Goal: Transaction & Acquisition: Book appointment/travel/reservation

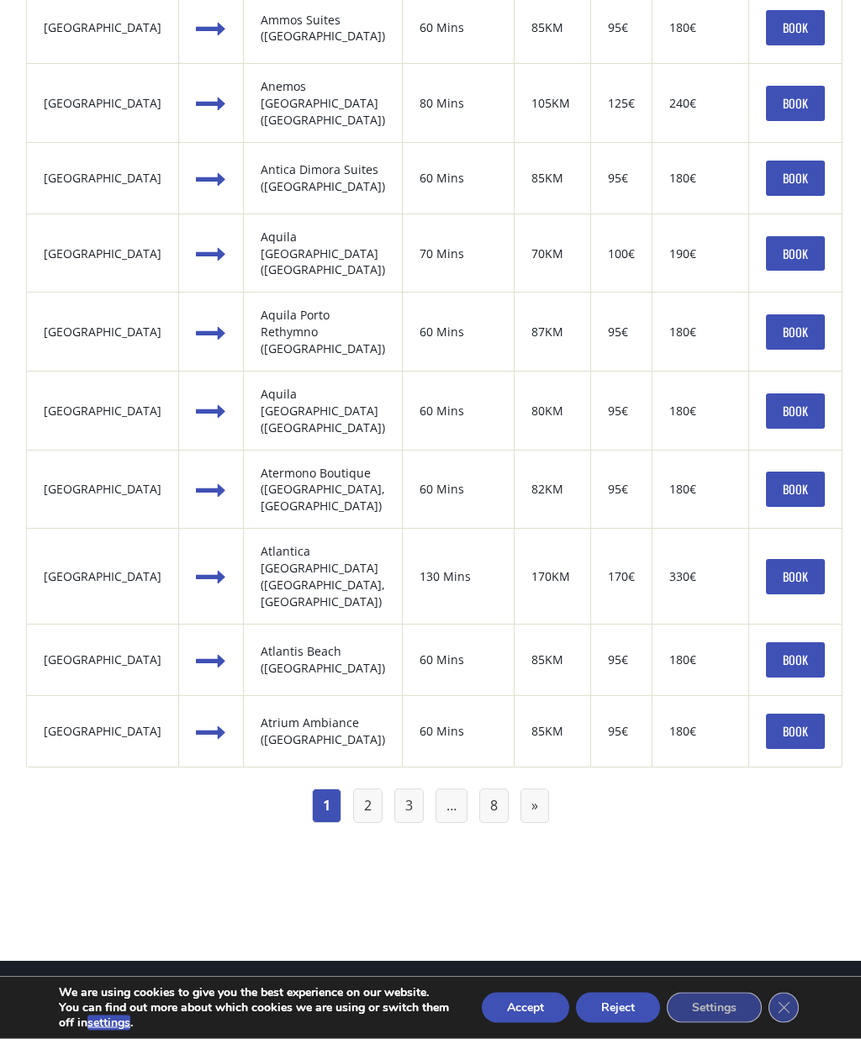
scroll to position [1633, 0]
click at [379, 789] on link "2" at bounding box center [367, 806] width 29 height 34
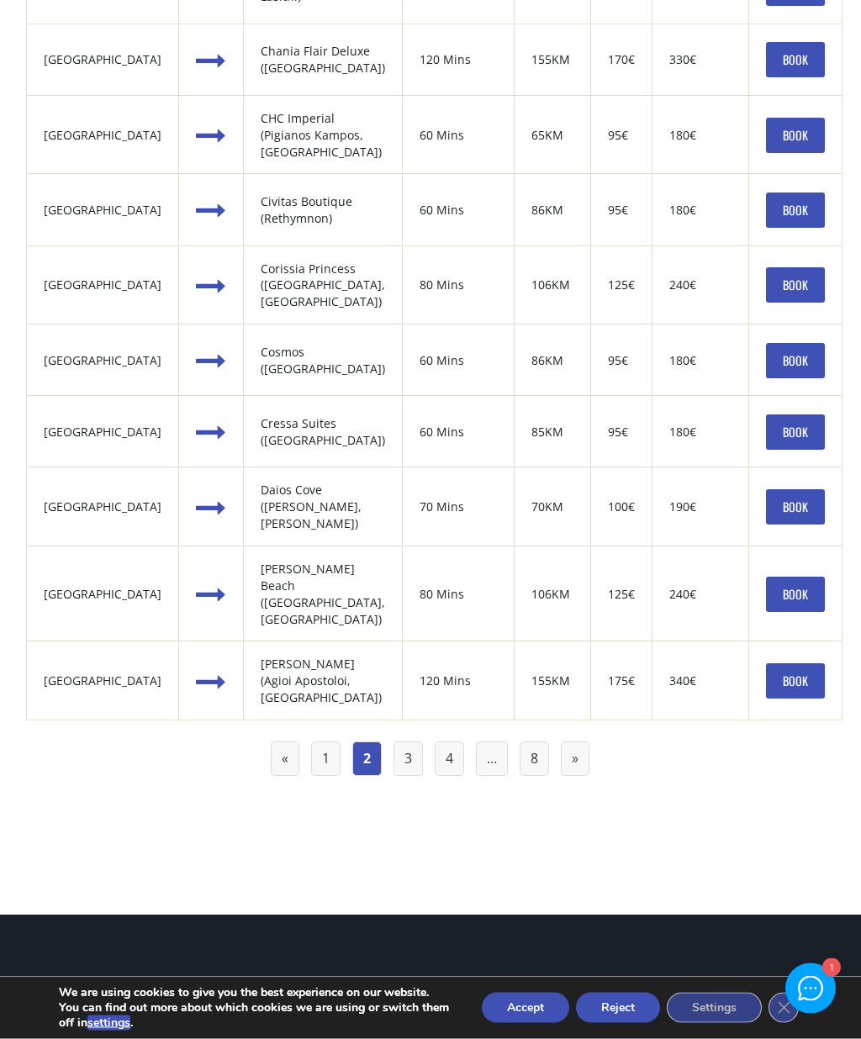
scroll to position [1661, 0]
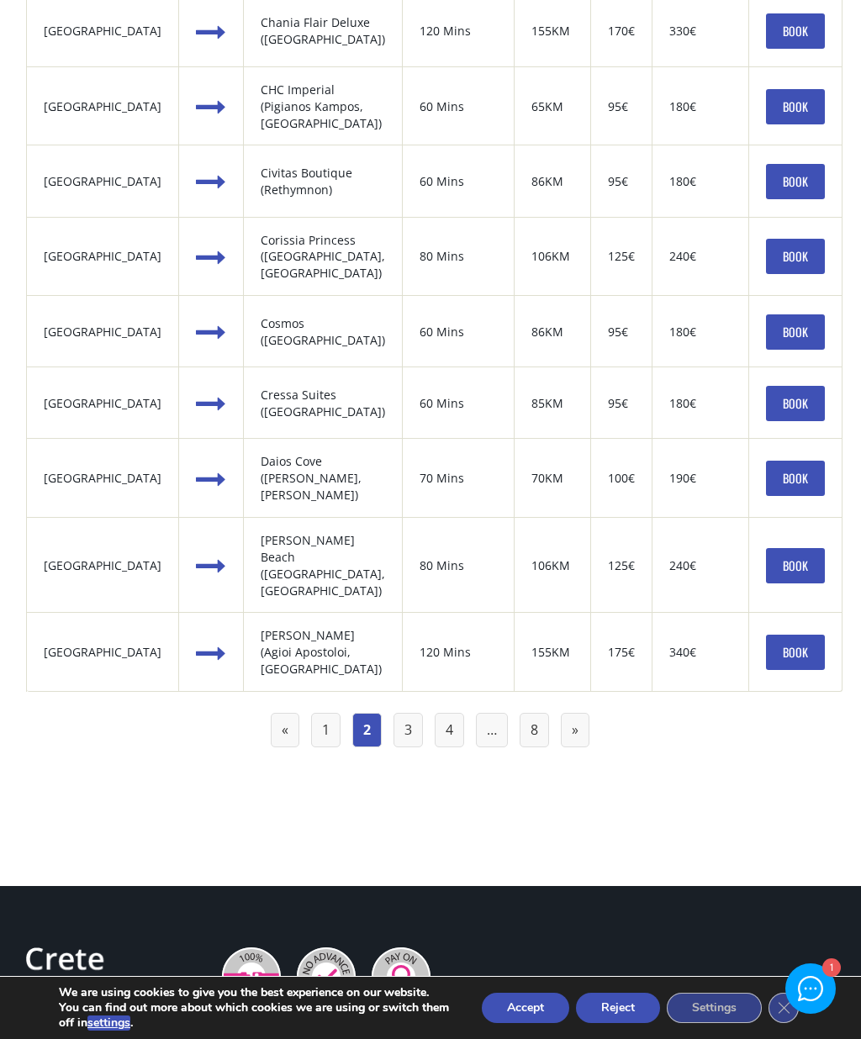
click at [413, 713] on link "3" at bounding box center [408, 730] width 29 height 34
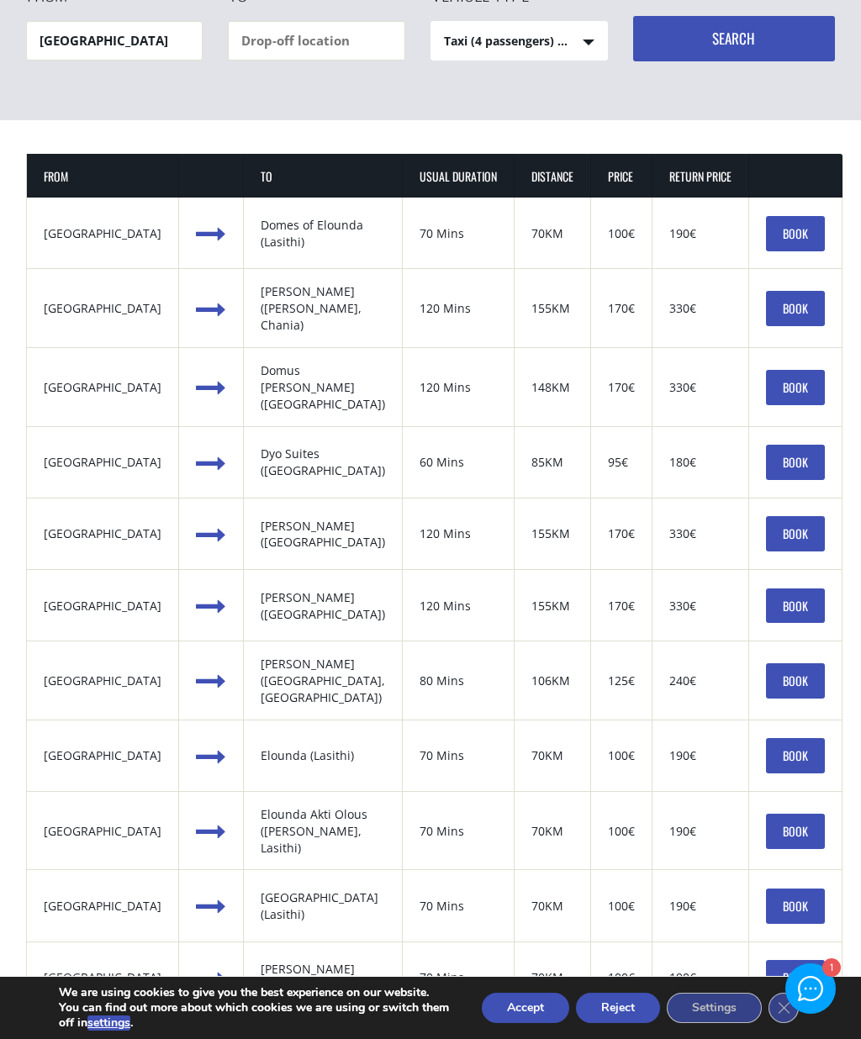
scroll to position [291, 0]
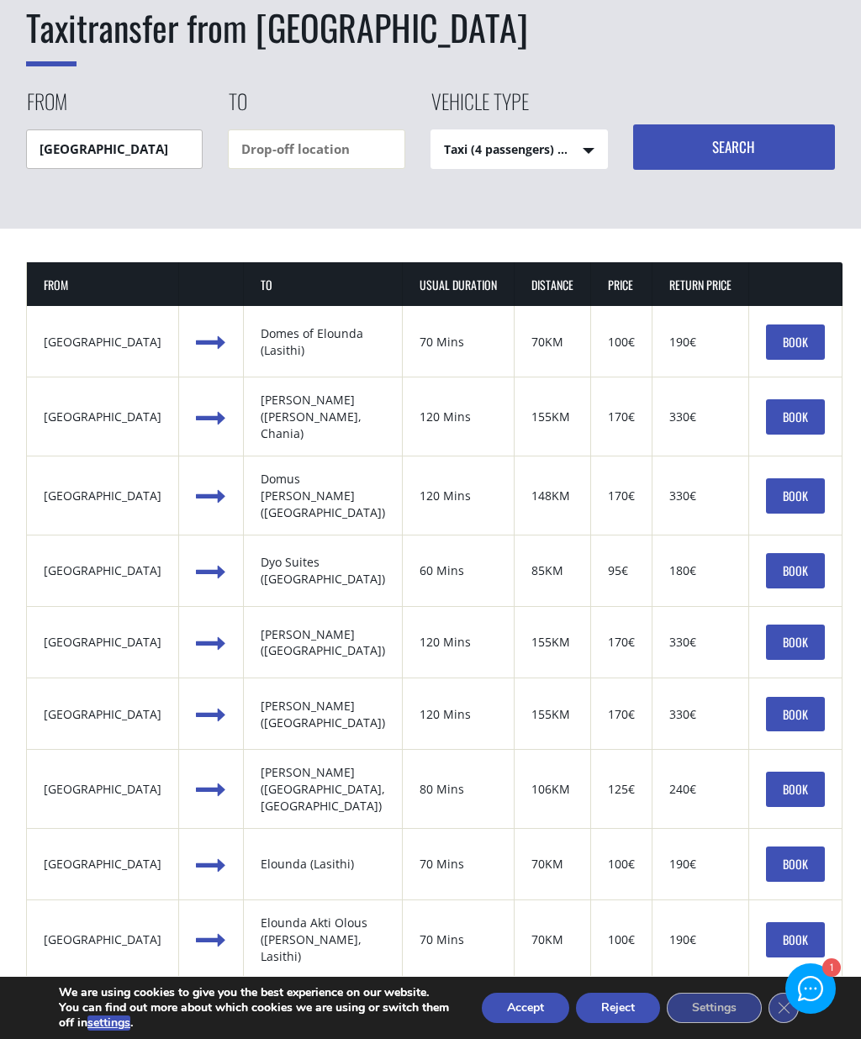
click at [83, 134] on input "Heraklion airport" at bounding box center [114, 150] width 177 height 40
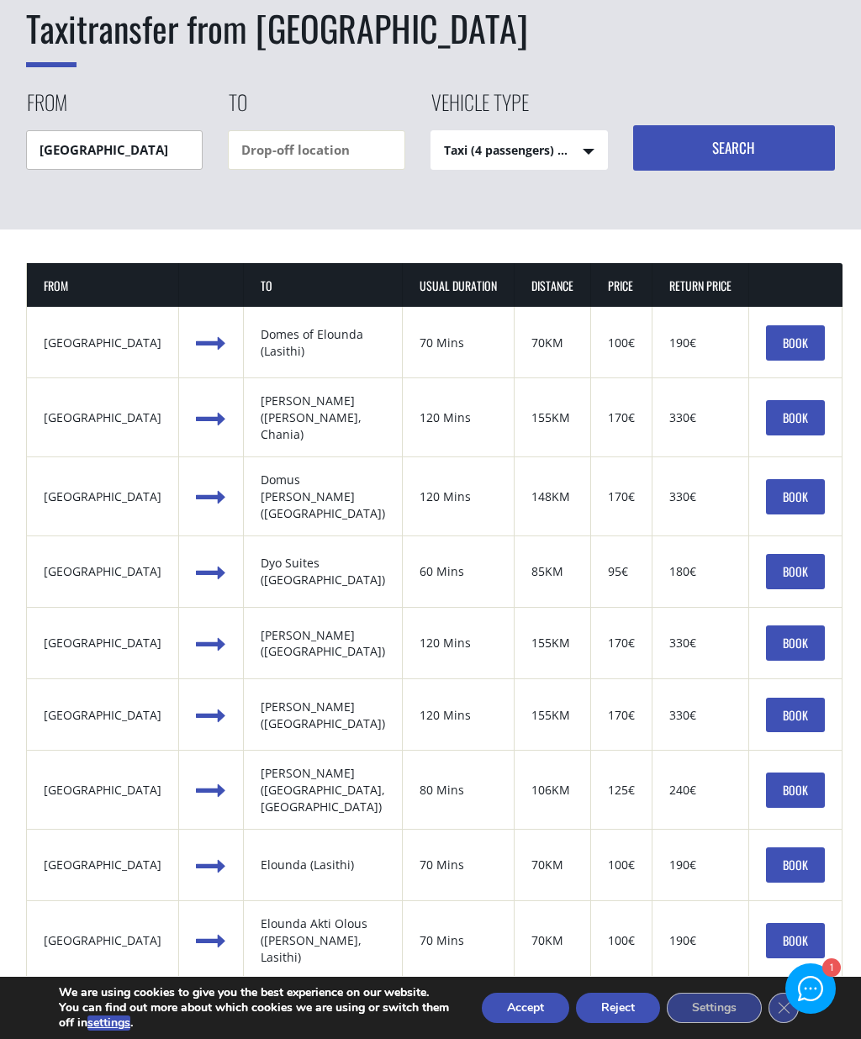
click at [151, 167] on input "Heraklion airport" at bounding box center [114, 150] width 177 height 40
type input "H"
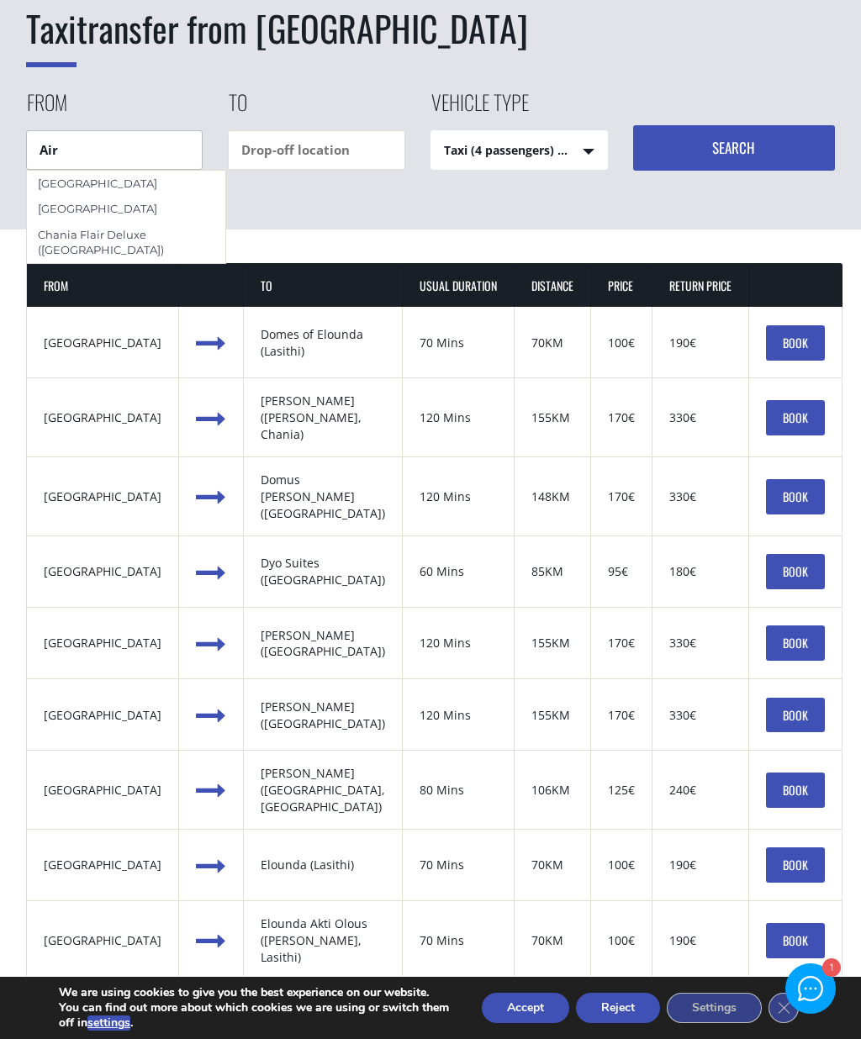
click at [83, 179] on div "Chania airport" at bounding box center [126, 183] width 198 height 25
type input "Chania airport"
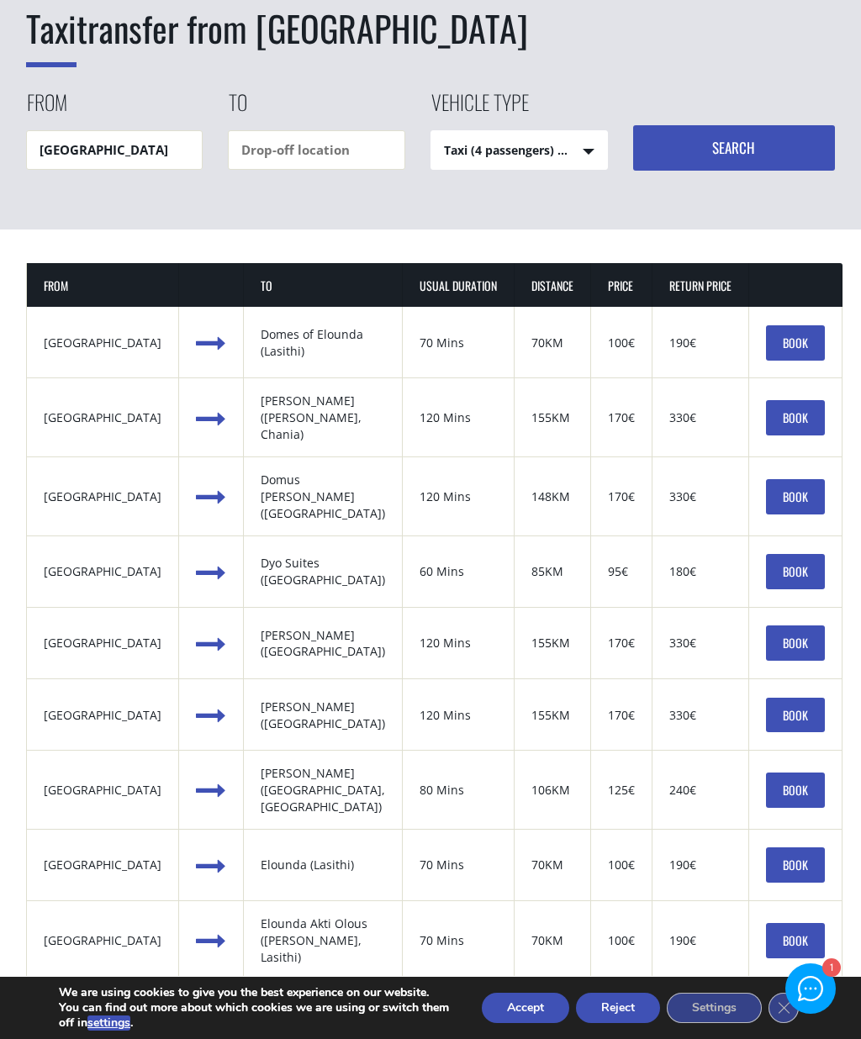
click at [780, 146] on button "Search" at bounding box center [734, 147] width 203 height 45
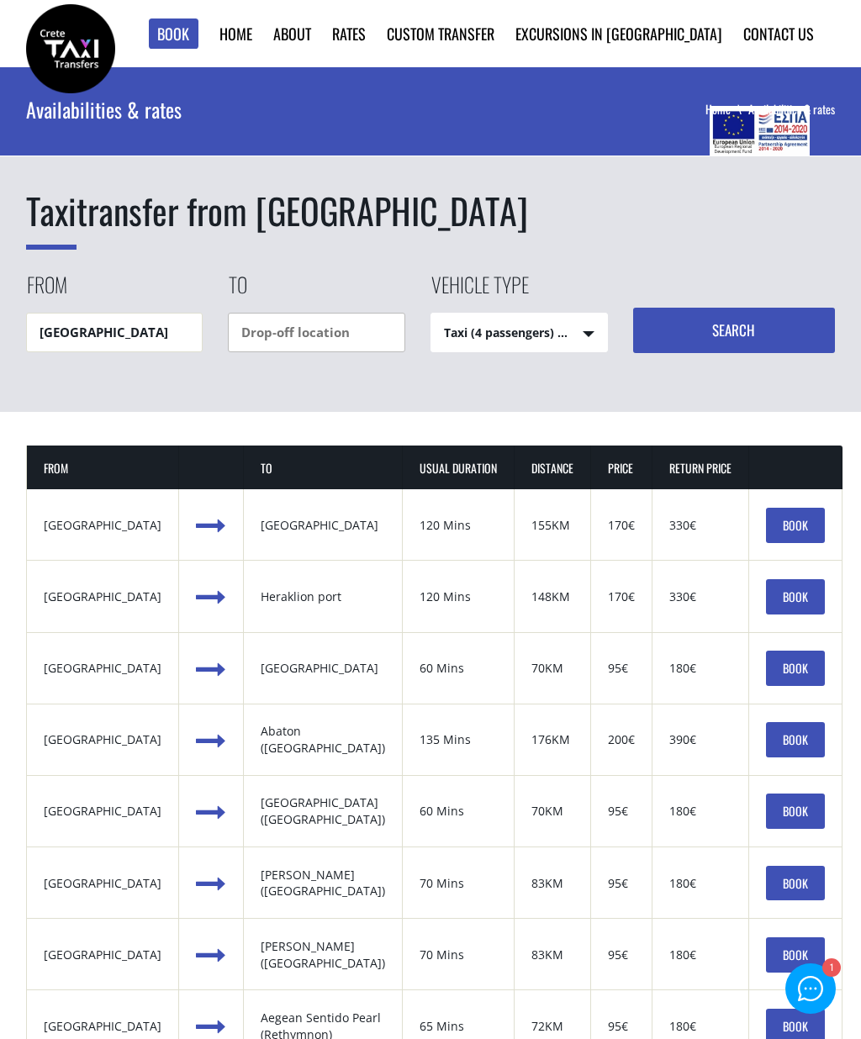
click at [396, 333] on input "text" at bounding box center [316, 333] width 177 height 40
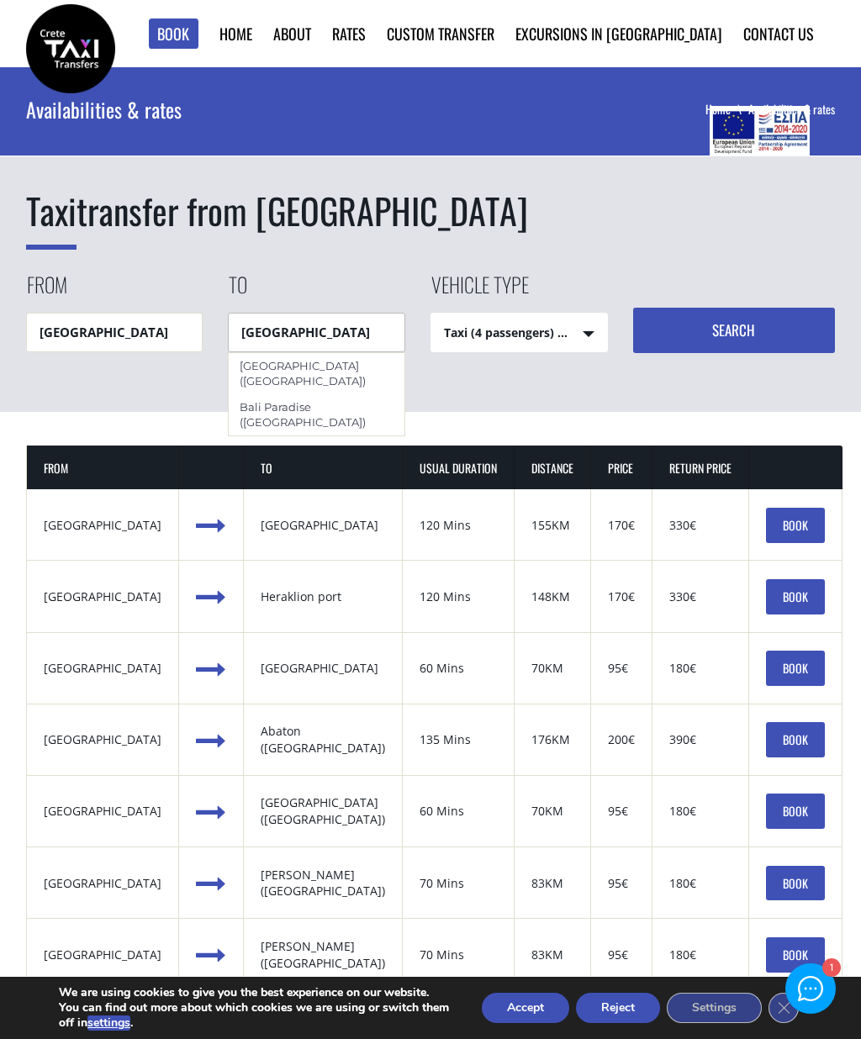
click at [285, 394] on div "Bali Paradise (Rethymnon)" at bounding box center [317, 414] width 176 height 41
type input "Bali Paradise (Rethymnon)"
click at [760, 308] on button "Search" at bounding box center [734, 330] width 203 height 45
